Goal: Task Accomplishment & Management: Manage account settings

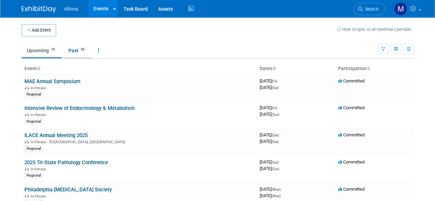
click at [75, 50] on link "Past 55" at bounding box center [77, 50] width 28 height 13
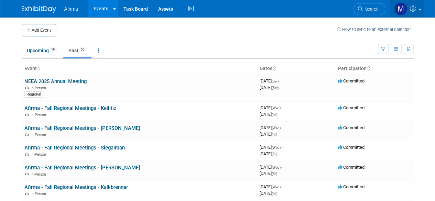
click at [422, 9] on link at bounding box center [408, 8] width 34 height 17
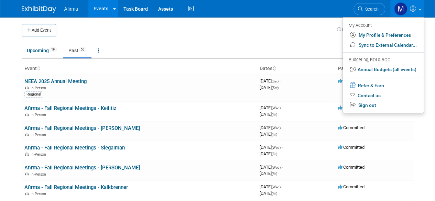
click at [401, 6] on img at bounding box center [400, 8] width 13 height 13
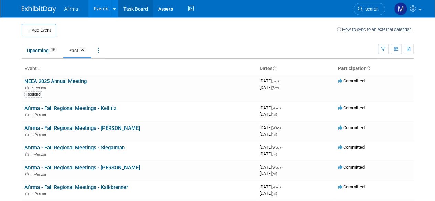
click at [136, 11] on link "Task Board" at bounding box center [135, 8] width 35 height 17
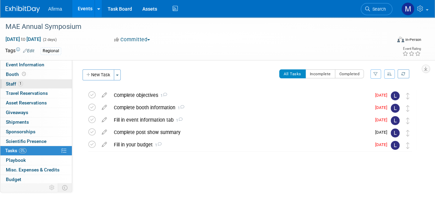
click at [10, 84] on span "Staff 1" at bounding box center [14, 84] width 17 height 6
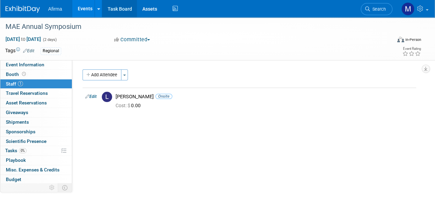
click at [111, 9] on link "Task Board" at bounding box center [119, 8] width 35 height 17
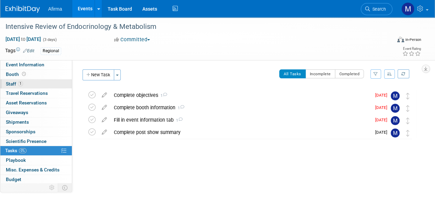
click at [13, 81] on link "1 Staff 1" at bounding box center [36, 83] width 72 height 9
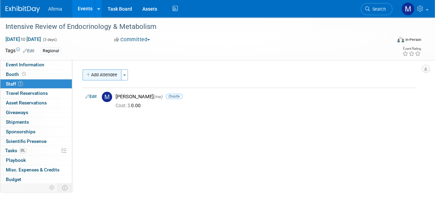
click at [92, 71] on button "Add Attendee" at bounding box center [102, 75] width 39 height 11
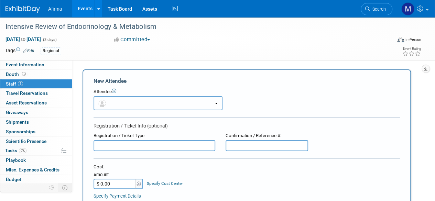
click at [215, 103] on b "button" at bounding box center [216, 103] width 3 height 1
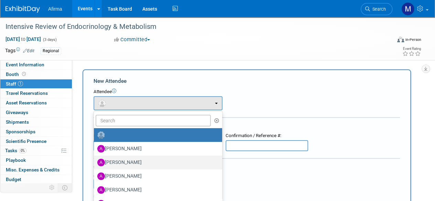
click at [142, 163] on label "[PERSON_NAME]" at bounding box center [156, 162] width 118 height 11
click at [95, 163] on input "[PERSON_NAME]" at bounding box center [92, 162] width 4 height 4
select select "2e4ef1ac-800e-4873-a989-fe8be03207de"
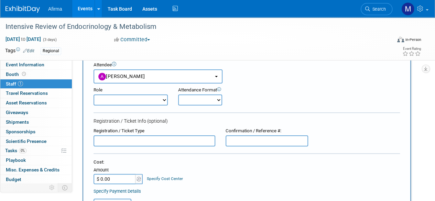
scroll to position [27, 0]
click at [165, 98] on select "Demonstrator Host Leadership Marketing MSL Planner Presenter" at bounding box center [131, 99] width 74 height 11
select select "100"
click at [94, 94] on select "Demonstrator Host Leadership Marketing MSL Planner Presenter" at bounding box center [131, 99] width 74 height 11
click at [220, 97] on select "Onsite Remote" at bounding box center [200, 99] width 44 height 11
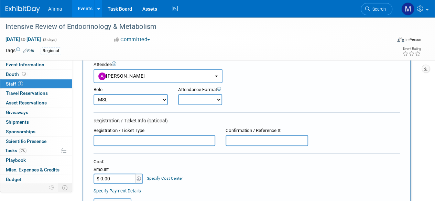
select select "1"
click at [178, 94] on select "Onsite Remote" at bounding box center [200, 99] width 44 height 11
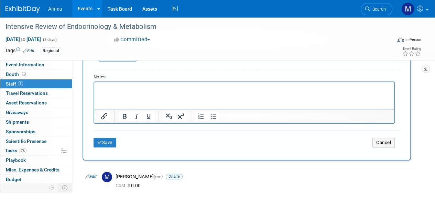
scroll to position [208, 0]
click at [111, 140] on button "Save" at bounding box center [105, 142] width 23 height 10
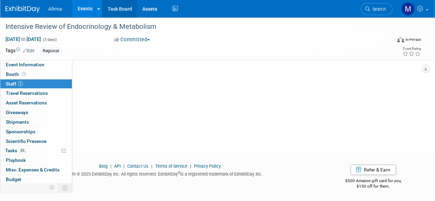
click at [127, 11] on link "Task Board" at bounding box center [119, 8] width 35 height 17
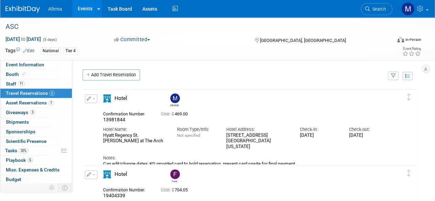
click at [95, 98] on span "button" at bounding box center [94, 98] width 3 height 1
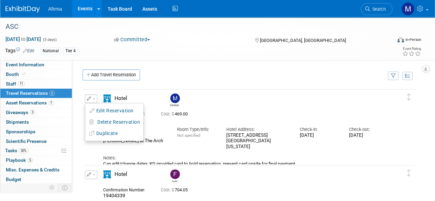
click at [265, 102] on div "[PERSON_NAME]" at bounding box center [278, 99] width 222 height 15
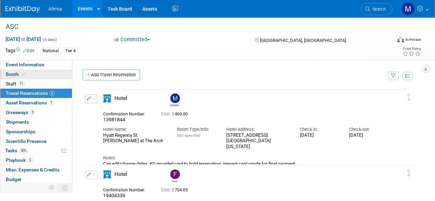
click at [14, 75] on span "Booth" at bounding box center [16, 75] width 21 height 6
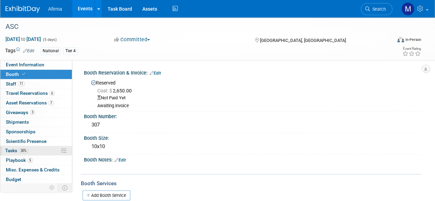
click at [12, 149] on span "Tasks 30%" at bounding box center [16, 151] width 23 height 6
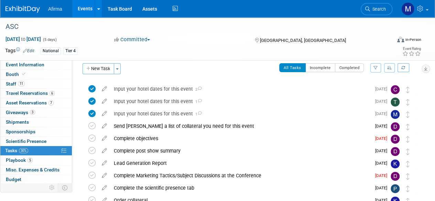
scroll to position [8, 0]
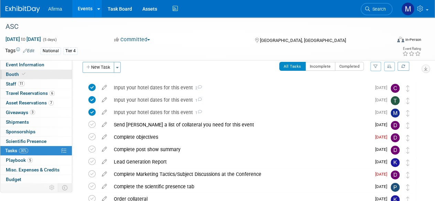
click at [13, 72] on span "Booth" at bounding box center [16, 75] width 21 height 6
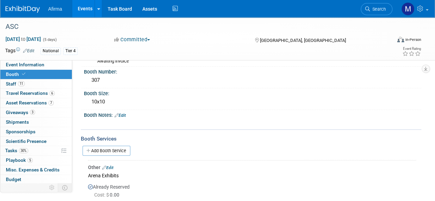
scroll to position [96, 0]
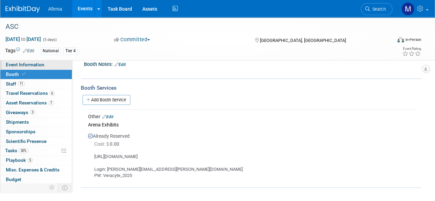
click at [21, 63] on span "Event Information" at bounding box center [25, 65] width 39 height 6
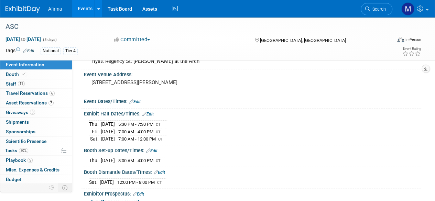
scroll to position [0, 0]
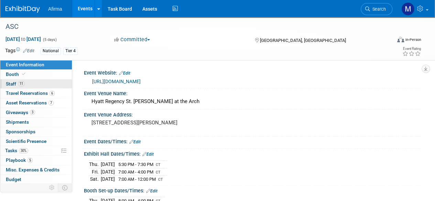
click at [17, 84] on span "Staff 11" at bounding box center [15, 84] width 19 height 6
